Goal: Task Accomplishment & Management: Use online tool/utility

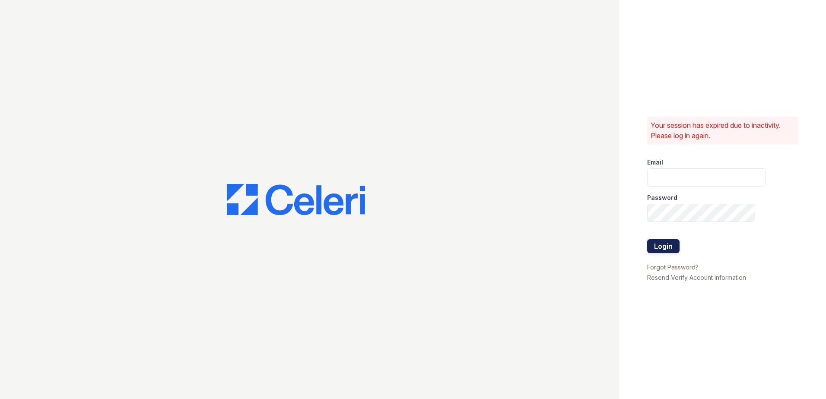
type input "[EMAIL_ADDRESS][DOMAIN_NAME]"
click at [655, 246] on button "Login" at bounding box center [663, 246] width 32 height 14
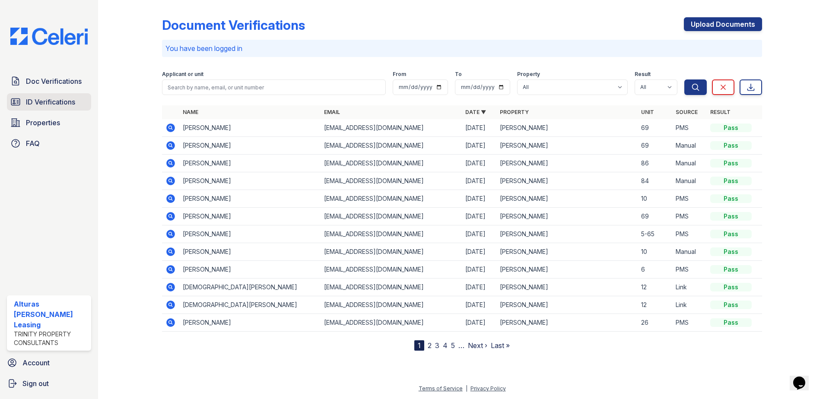
click at [64, 105] on span "ID Verifications" at bounding box center [50, 102] width 49 height 10
